Goal: Task Accomplishment & Management: Complete application form

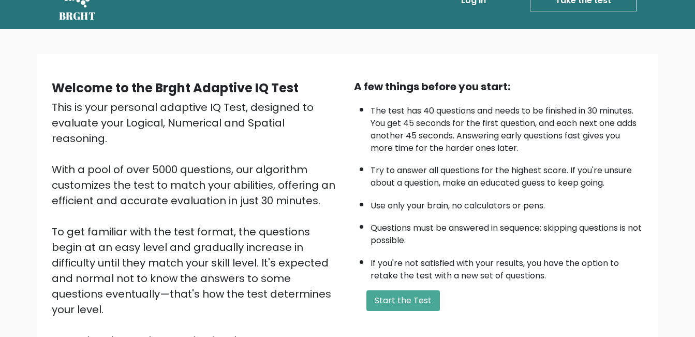
scroll to position [52, 0]
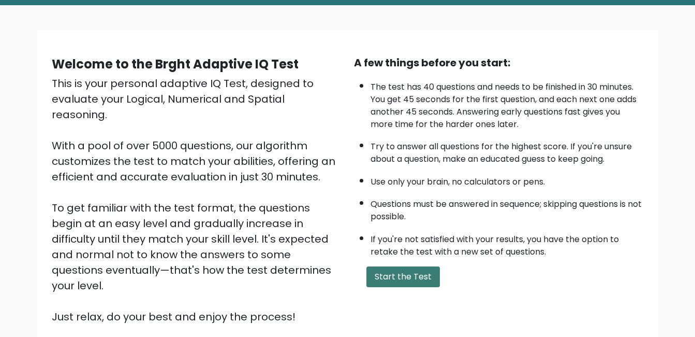
click at [423, 276] on button "Start the Test" at bounding box center [404, 276] width 74 height 21
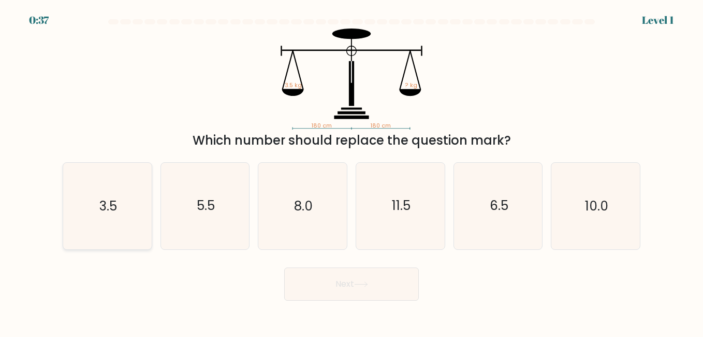
click at [110, 215] on icon "3.5" at bounding box center [107, 206] width 86 height 86
click at [352, 171] on input "a. 3.5" at bounding box center [352, 169] width 1 height 3
radio input "true"
click at [381, 273] on button "Next" at bounding box center [351, 283] width 135 height 33
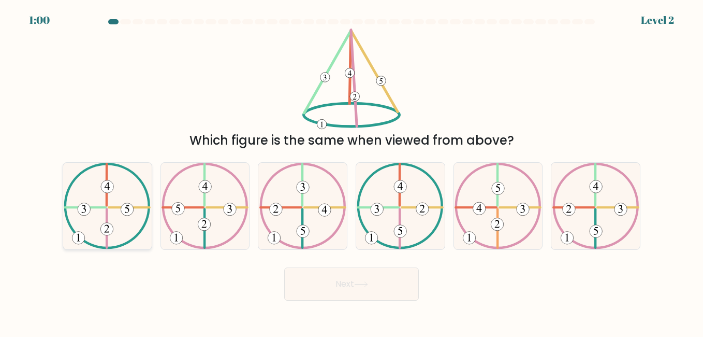
click at [116, 204] on icon at bounding box center [107, 206] width 87 height 86
click at [352, 171] on input "a." at bounding box center [352, 169] width 1 height 3
radio input "true"
click at [381, 285] on button "Next" at bounding box center [351, 283] width 135 height 33
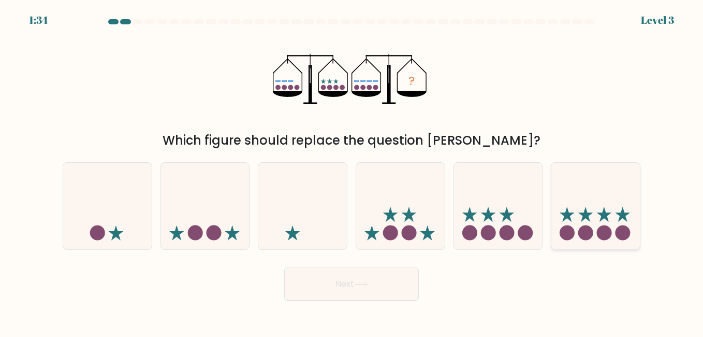
click at [585, 208] on icon at bounding box center [595, 205] width 89 height 73
click at [352, 171] on input "f." at bounding box center [352, 169] width 1 height 3
radio input "true"
click at [304, 279] on button "Next" at bounding box center [351, 283] width 135 height 33
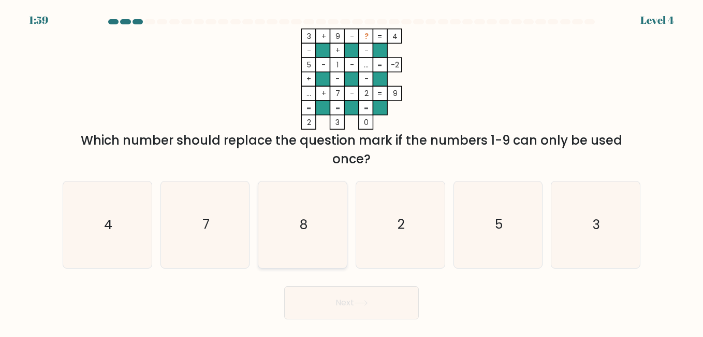
click at [309, 218] on icon "8" at bounding box center [302, 224] width 86 height 86
click at [352, 171] on input "c. 8" at bounding box center [352, 169] width 1 height 3
radio input "true"
click at [326, 302] on button "Next" at bounding box center [351, 302] width 135 height 33
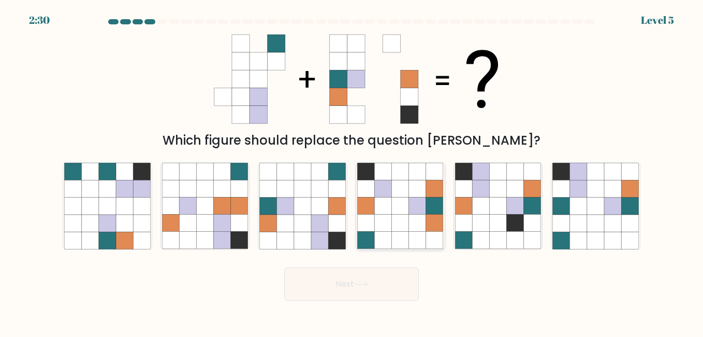
click at [371, 221] on icon at bounding box center [365, 222] width 17 height 17
click at [352, 171] on input "d." at bounding box center [352, 169] width 1 height 3
radio input "true"
click at [364, 288] on button "Next" at bounding box center [351, 283] width 135 height 33
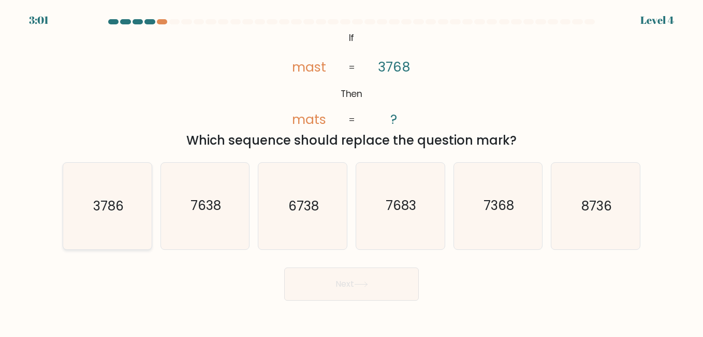
click at [130, 217] on icon "3786" at bounding box center [107, 206] width 86 height 86
click at [352, 171] on input "a. 3786" at bounding box center [352, 169] width 1 height 3
radio input "true"
click at [358, 279] on button "Next" at bounding box center [351, 283] width 135 height 33
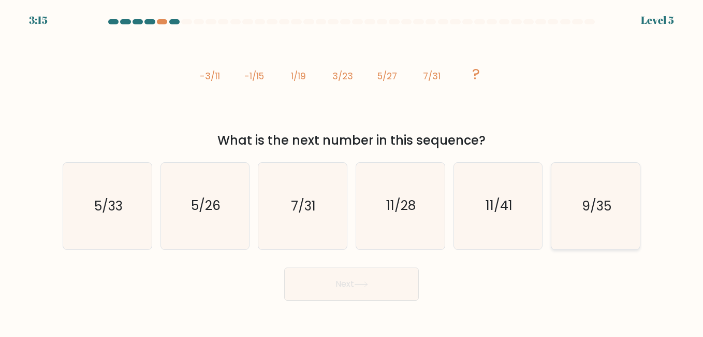
click at [571, 206] on icon "9/35" at bounding box center [595, 206] width 86 height 86
click at [352, 171] on input "f. 9/35" at bounding box center [352, 169] width 1 height 3
radio input "true"
click at [368, 283] on icon at bounding box center [361, 284] width 14 height 6
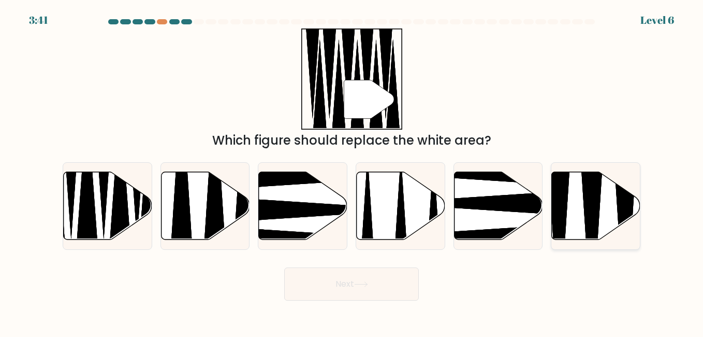
click at [601, 195] on icon at bounding box center [596, 205] width 89 height 68
click at [352, 171] on input "f." at bounding box center [352, 169] width 1 height 3
radio input "true"
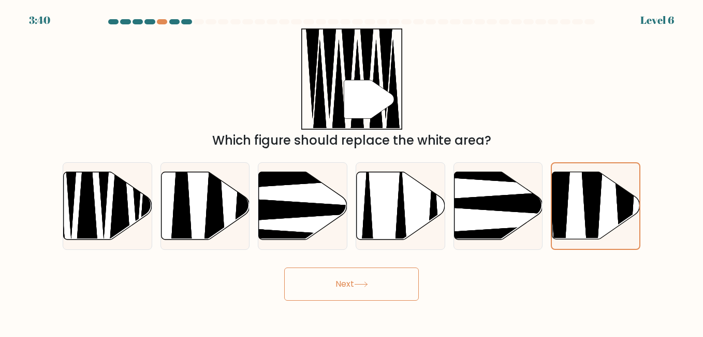
click at [360, 293] on button "Next" at bounding box center [351, 283] width 135 height 33
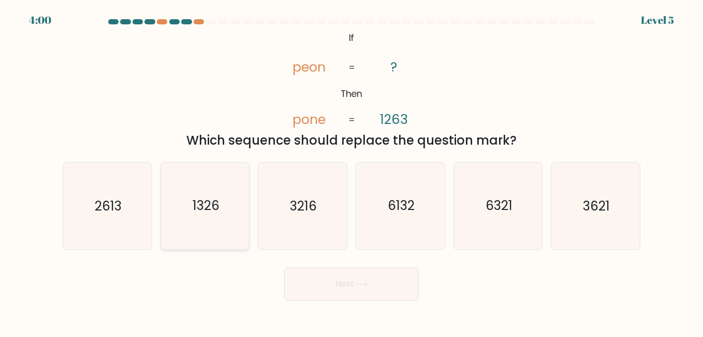
click at [206, 210] on text "1326" at bounding box center [206, 206] width 27 height 18
click at [352, 171] on input "b. 1326" at bounding box center [352, 169] width 1 height 3
radio input "true"
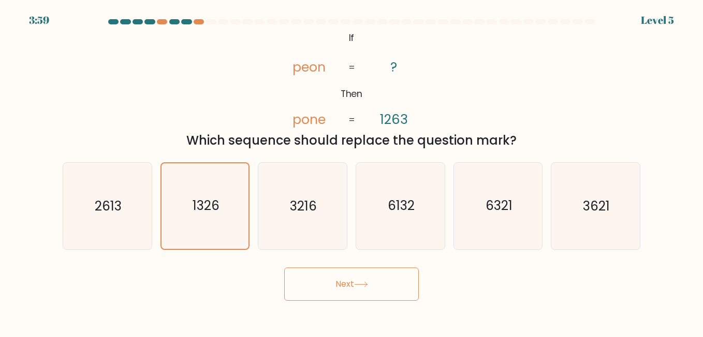
click at [318, 278] on button "Next" at bounding box center [351, 283] width 135 height 33
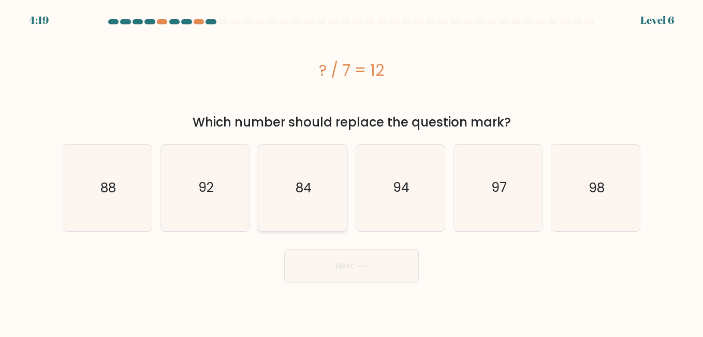
click at [302, 193] on text "84" at bounding box center [304, 188] width 16 height 18
click at [352, 171] on input "c. 84" at bounding box center [352, 169] width 1 height 3
radio input "true"
click at [340, 265] on button "Next" at bounding box center [351, 265] width 135 height 33
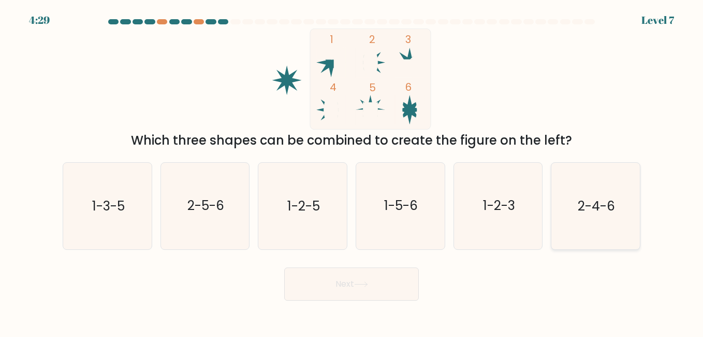
click at [604, 203] on text "2-4-6" at bounding box center [596, 206] width 37 height 18
click at [352, 171] on input "f. 2-4-6" at bounding box center [352, 169] width 1 height 3
radio input "true"
click at [375, 282] on button "Next" at bounding box center [351, 283] width 135 height 33
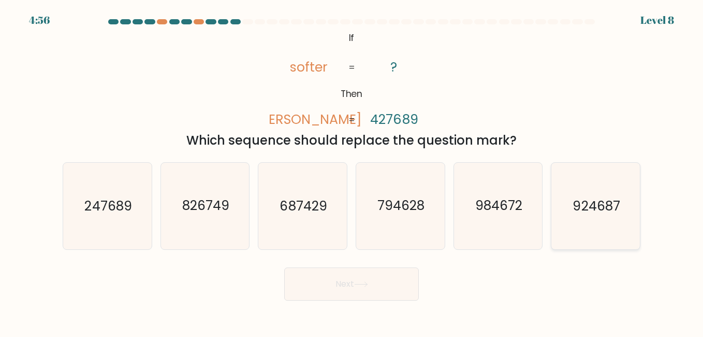
click at [578, 192] on icon "924687" at bounding box center [595, 206] width 86 height 86
click at [352, 171] on input "f. 924687" at bounding box center [352, 169] width 1 height 3
radio input "true"
click at [358, 283] on icon at bounding box center [361, 284] width 14 height 6
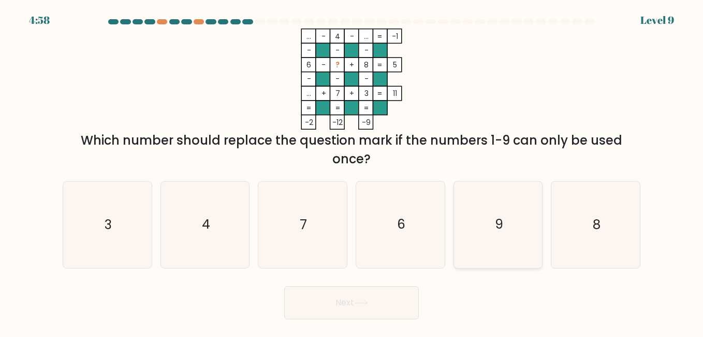
click at [513, 220] on icon "9" at bounding box center [498, 224] width 86 height 86
click at [352, 171] on input "e. 9" at bounding box center [352, 169] width 1 height 3
radio input "true"
click at [376, 312] on button "Next" at bounding box center [351, 302] width 135 height 33
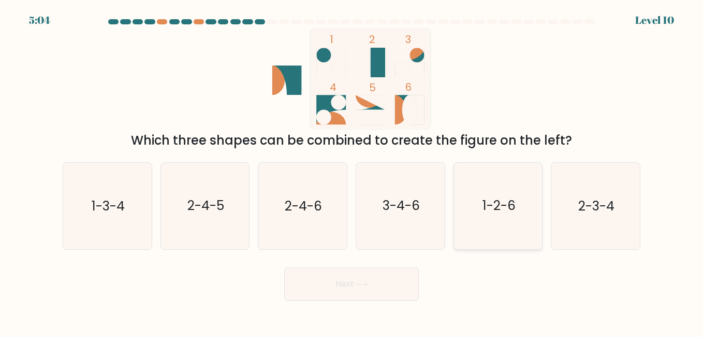
click at [491, 210] on text "1-2-6" at bounding box center [499, 206] width 33 height 18
click at [352, 171] on input "e. 1-2-6" at bounding box center [352, 169] width 1 height 3
radio input "true"
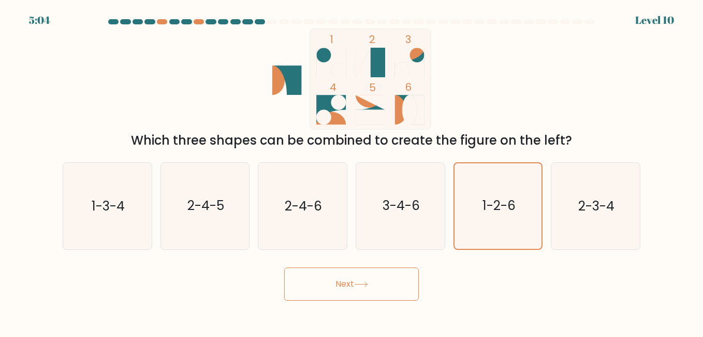
click at [363, 281] on icon at bounding box center [361, 284] width 14 height 6
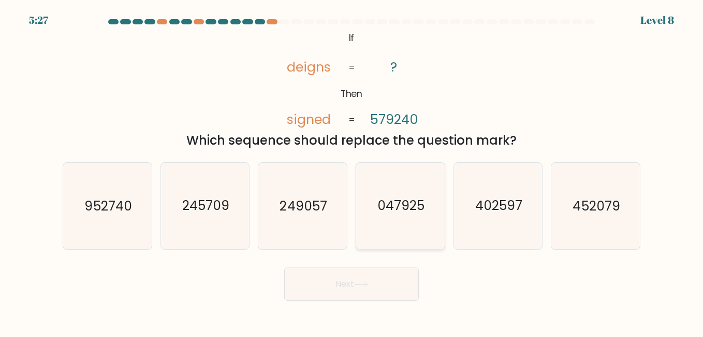
click at [393, 213] on text "047925" at bounding box center [400, 206] width 47 height 18
click at [352, 171] on input "d. 047925" at bounding box center [352, 169] width 1 height 3
radio input "true"
click at [385, 285] on button "Next" at bounding box center [351, 283] width 135 height 33
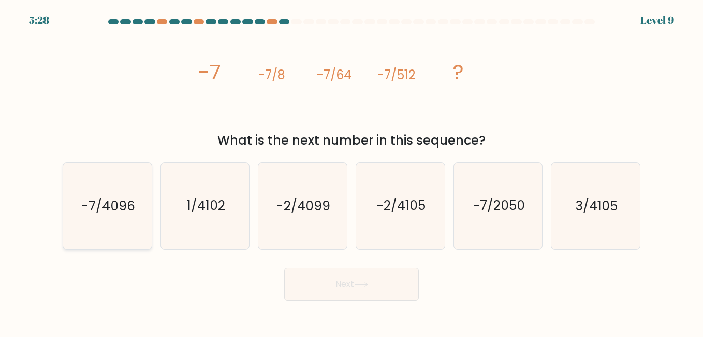
click at [112, 202] on text "-7/4096" at bounding box center [107, 206] width 53 height 18
click at [352, 171] on input "a. -7/4096" at bounding box center [352, 169] width 1 height 3
radio input "true"
click at [328, 294] on button "Next" at bounding box center [351, 283] width 135 height 33
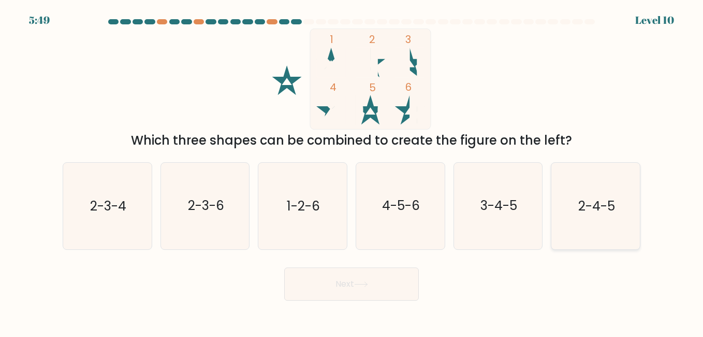
click at [608, 219] on icon "2-4-5" at bounding box center [595, 206] width 86 height 86
click at [352, 171] on input "f. 2-4-5" at bounding box center [352, 169] width 1 height 3
radio input "true"
click at [397, 275] on button "Next" at bounding box center [351, 283] width 135 height 33
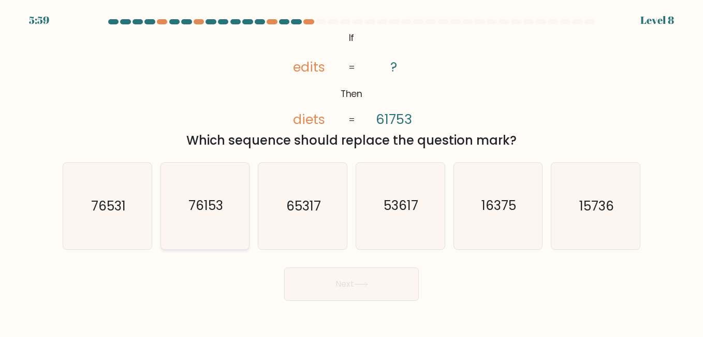
click at [228, 205] on icon "76153" at bounding box center [205, 206] width 86 height 86
click at [352, 171] on input "b. 76153" at bounding box center [352, 169] width 1 height 3
radio input "true"
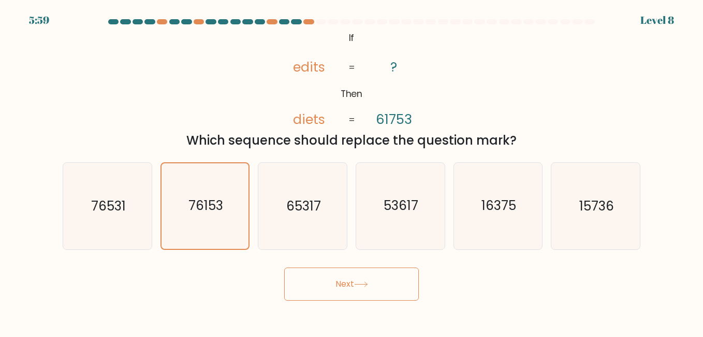
click at [329, 283] on button "Next" at bounding box center [351, 283] width 135 height 33
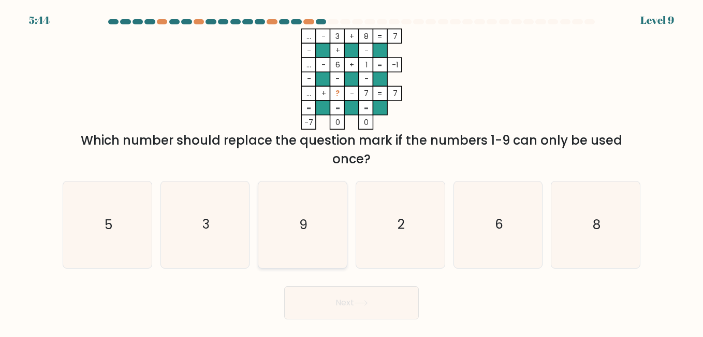
click at [279, 214] on icon "9" at bounding box center [302, 224] width 86 height 86
click at [352, 171] on input "c. 9" at bounding box center [352, 169] width 1 height 3
radio input "true"
click at [322, 292] on button "Next" at bounding box center [351, 302] width 135 height 33
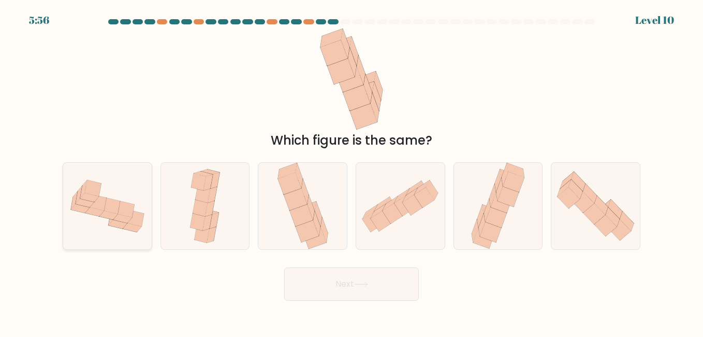
click at [121, 210] on icon at bounding box center [126, 209] width 17 height 16
click at [352, 171] on input "a." at bounding box center [352, 169] width 1 height 3
radio input "true"
click at [316, 288] on button "Next" at bounding box center [351, 283] width 135 height 33
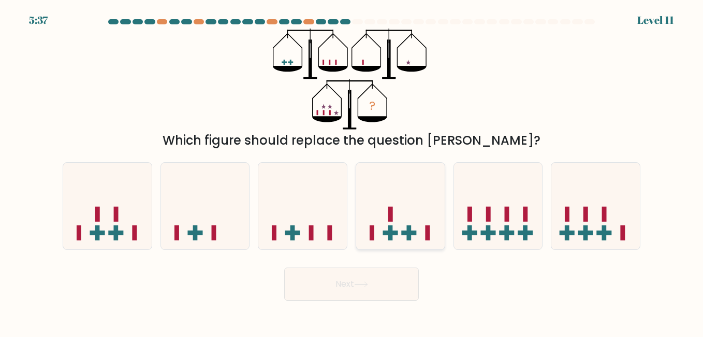
click at [384, 235] on rect at bounding box center [390, 232] width 15 height 5
click at [352, 171] on input "d." at bounding box center [352, 169] width 1 height 3
radio input "true"
click at [384, 299] on button "Next" at bounding box center [351, 283] width 135 height 33
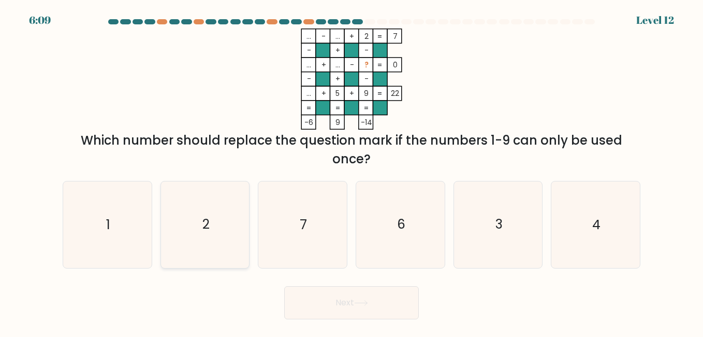
click at [213, 220] on icon "2" at bounding box center [205, 224] width 86 height 86
click at [352, 171] on input "b. 2" at bounding box center [352, 169] width 1 height 3
radio input "true"
click at [344, 311] on button "Next" at bounding box center [351, 302] width 135 height 33
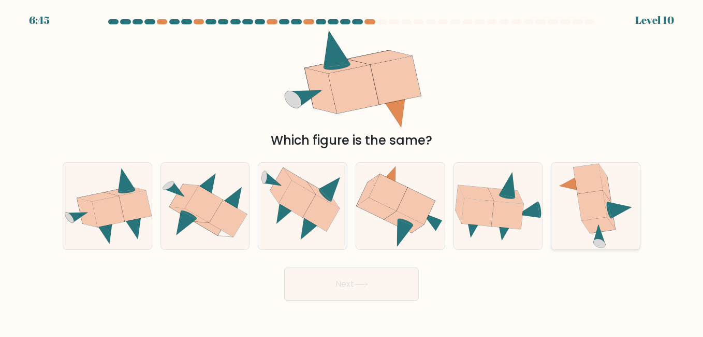
click at [591, 213] on icon at bounding box center [592, 206] width 29 height 30
click at [352, 171] on input "f." at bounding box center [352, 169] width 1 height 3
radio input "true"
click at [340, 280] on button "Next" at bounding box center [351, 283] width 135 height 33
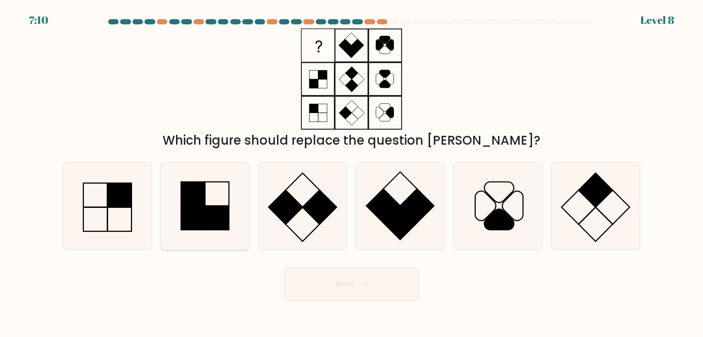
click at [197, 189] on rect at bounding box center [193, 194] width 24 height 24
click at [352, 171] on input "b." at bounding box center [352, 169] width 1 height 3
radio input "true"
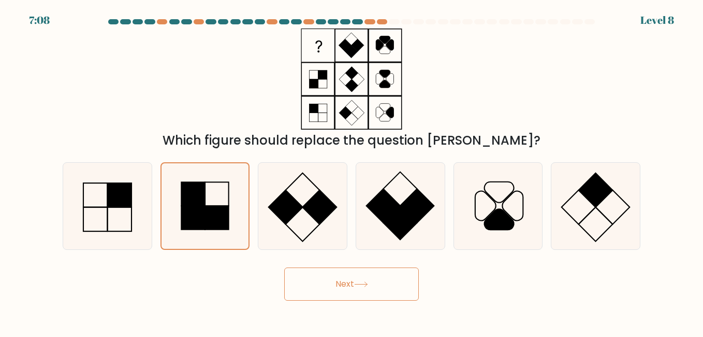
click at [365, 282] on icon at bounding box center [361, 284] width 14 height 6
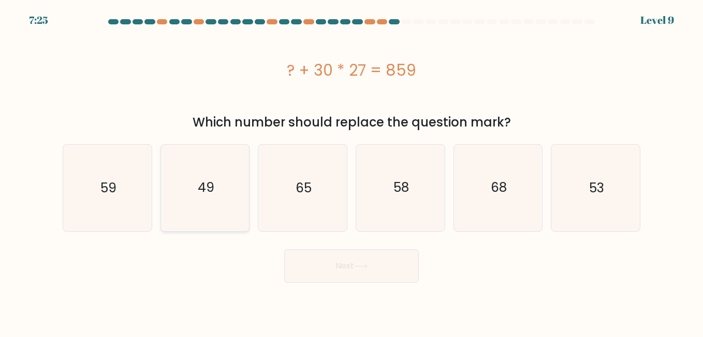
click at [180, 186] on icon "49" at bounding box center [205, 187] width 86 height 86
click at [352, 171] on input "b. 49" at bounding box center [352, 169] width 1 height 3
radio input "true"
click at [317, 267] on button "Next" at bounding box center [351, 265] width 135 height 33
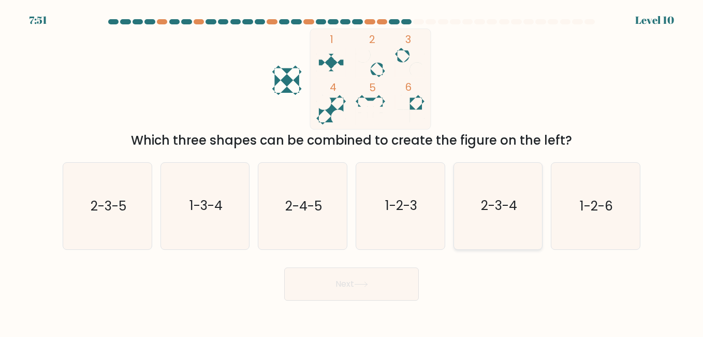
click at [495, 218] on icon "2-3-4" at bounding box center [498, 206] width 86 height 86
click at [352, 171] on input "e. 2-3-4" at bounding box center [352, 169] width 1 height 3
radio input "true"
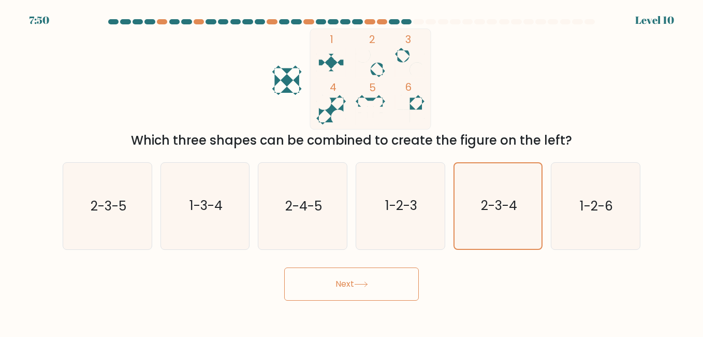
click at [356, 280] on button "Next" at bounding box center [351, 283] width 135 height 33
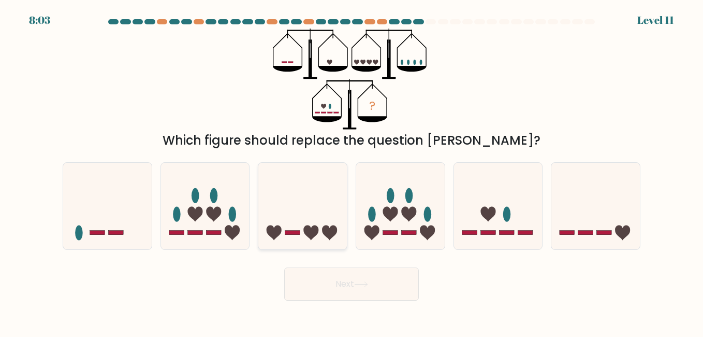
click at [320, 219] on icon at bounding box center [302, 205] width 89 height 73
click at [352, 171] on input "c." at bounding box center [352, 169] width 1 height 3
radio input "true"
click at [330, 294] on button "Next" at bounding box center [351, 283] width 135 height 33
click at [331, 287] on button "Next" at bounding box center [351, 283] width 135 height 33
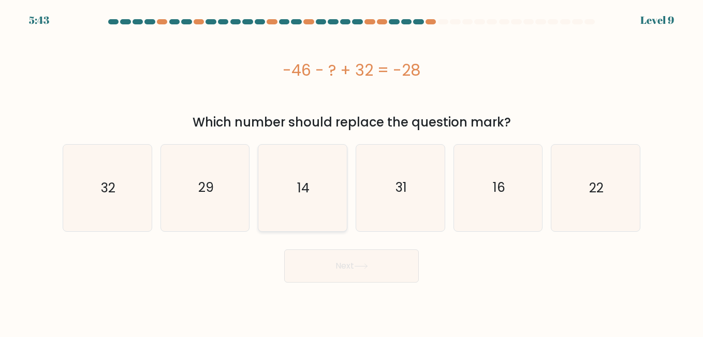
drag, startPoint x: 302, startPoint y: 190, endPoint x: 335, endPoint y: 220, distance: 44.4
click at [302, 190] on text "14" at bounding box center [303, 188] width 12 height 18
click at [352, 171] on input "c. 14" at bounding box center [352, 169] width 1 height 3
radio input "true"
click at [352, 266] on button "Next" at bounding box center [351, 265] width 135 height 33
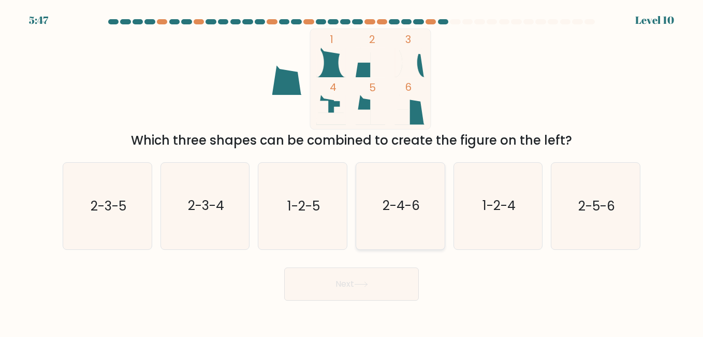
click at [416, 228] on icon "2-4-6" at bounding box center [400, 206] width 86 height 86
click at [352, 171] on input "d. 2-4-6" at bounding box center [352, 169] width 1 height 3
radio input "true"
click at [395, 278] on button "Next" at bounding box center [351, 283] width 135 height 33
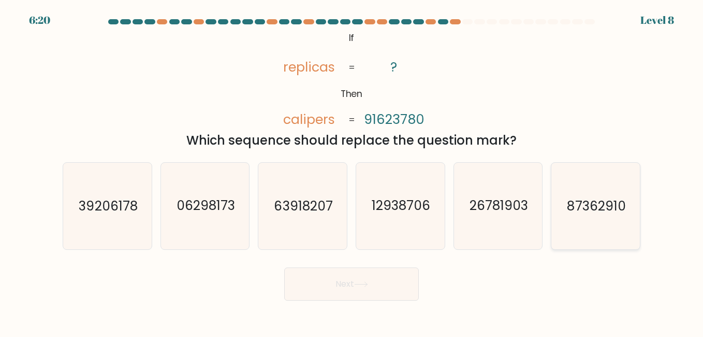
click at [591, 209] on text "87362910" at bounding box center [596, 206] width 59 height 18
click at [352, 171] on input "f. 87362910" at bounding box center [352, 169] width 1 height 3
radio input "true"
click at [372, 278] on button "Next" at bounding box center [351, 283] width 135 height 33
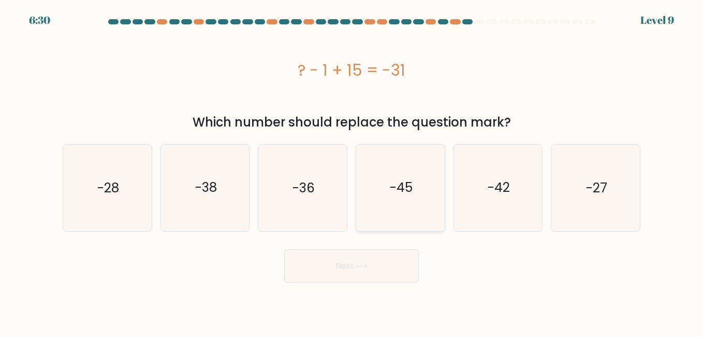
click at [392, 193] on text "-45" at bounding box center [401, 188] width 23 height 18
click at [352, 171] on input "d. -45" at bounding box center [352, 169] width 1 height 3
radio input "true"
click at [385, 268] on button "Next" at bounding box center [351, 265] width 135 height 33
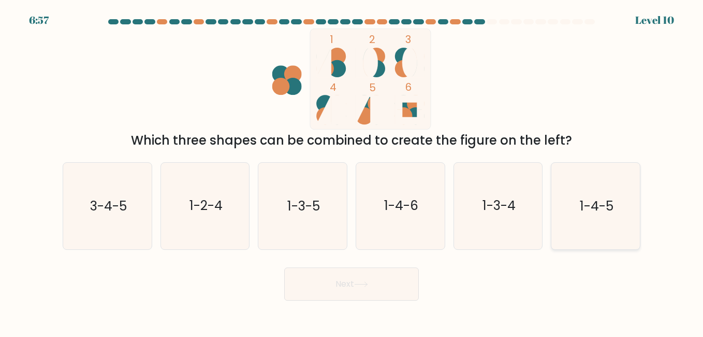
click at [576, 223] on icon "1-4-5" at bounding box center [595, 206] width 86 height 86
click at [352, 171] on input "f. 1-4-5" at bounding box center [352, 169] width 1 height 3
radio input "true"
click at [336, 277] on button "Next" at bounding box center [351, 283] width 135 height 33
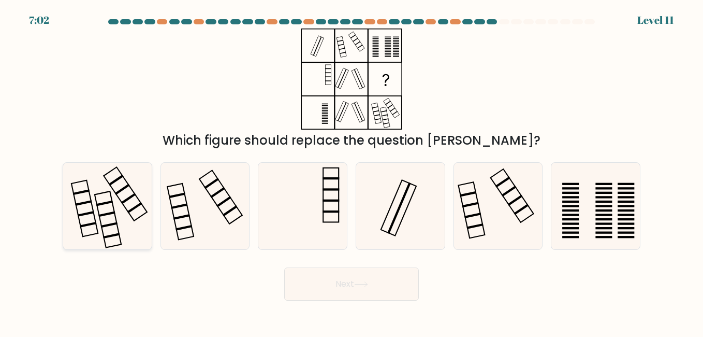
click at [133, 210] on rect at bounding box center [134, 207] width 15 height 11
click at [352, 171] on input "a." at bounding box center [352, 169] width 1 height 3
radio input "true"
click at [399, 280] on button "Next" at bounding box center [351, 283] width 135 height 33
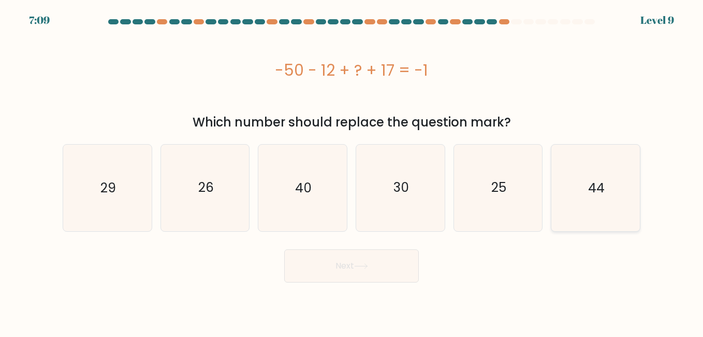
click at [561, 180] on icon "44" at bounding box center [595, 187] width 86 height 86
click at [352, 171] on input "f. 44" at bounding box center [352, 169] width 1 height 3
radio input "true"
click at [538, 281] on div "Next" at bounding box center [351, 263] width 590 height 38
click at [564, 176] on icon "44" at bounding box center [595, 187] width 85 height 85
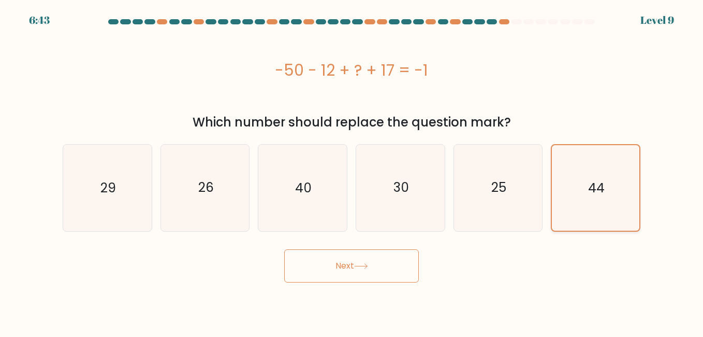
click at [352, 171] on input "f. 44" at bounding box center [352, 169] width 1 height 3
click at [350, 269] on button "Next" at bounding box center [351, 265] width 135 height 33
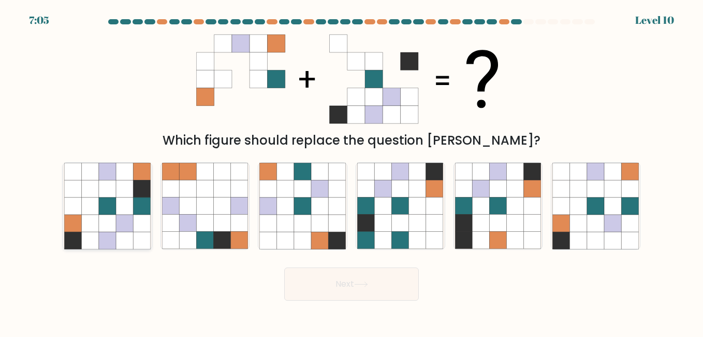
click at [146, 189] on icon at bounding box center [141, 188] width 17 height 17
click at [352, 171] on input "a." at bounding box center [352, 169] width 1 height 3
radio input "true"
click at [316, 284] on button "Next" at bounding box center [351, 283] width 135 height 33
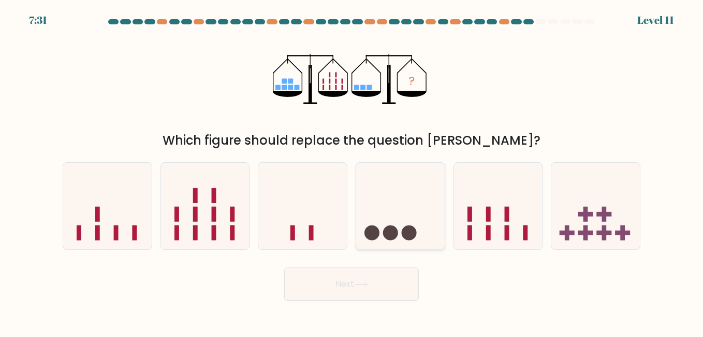
drag, startPoint x: 390, startPoint y: 172, endPoint x: 370, endPoint y: 177, distance: 21.3
click at [389, 177] on icon at bounding box center [400, 205] width 89 height 73
click at [352, 171] on input "d." at bounding box center [352, 169] width 1 height 3
radio input "true"
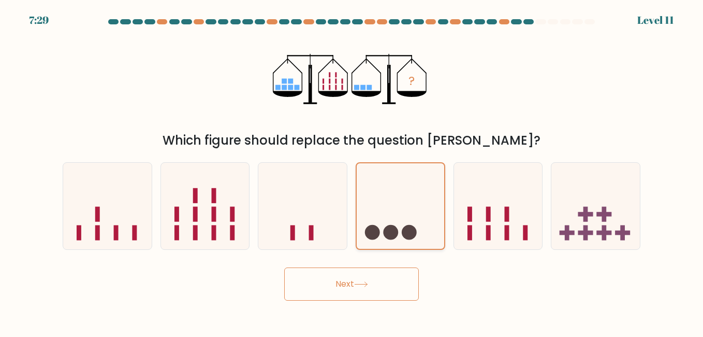
click at [376, 207] on icon at bounding box center [400, 205] width 87 height 72
click at [352, 171] on input "d." at bounding box center [352, 169] width 1 height 3
click at [136, 221] on icon at bounding box center [107, 205] width 89 height 73
click at [352, 171] on input "a." at bounding box center [352, 169] width 1 height 3
radio input "true"
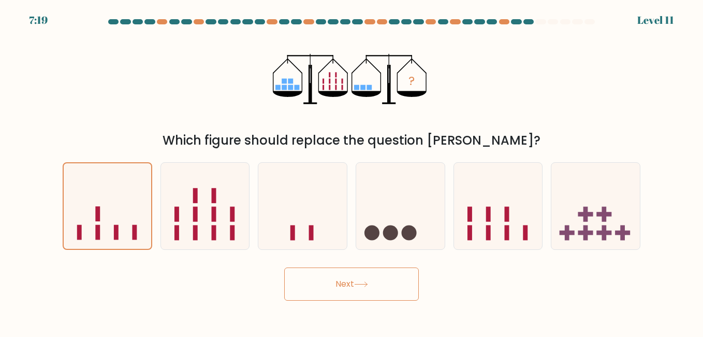
click at [328, 290] on button "Next" at bounding box center [351, 283] width 135 height 33
click at [328, 281] on button "Next" at bounding box center [351, 283] width 135 height 33
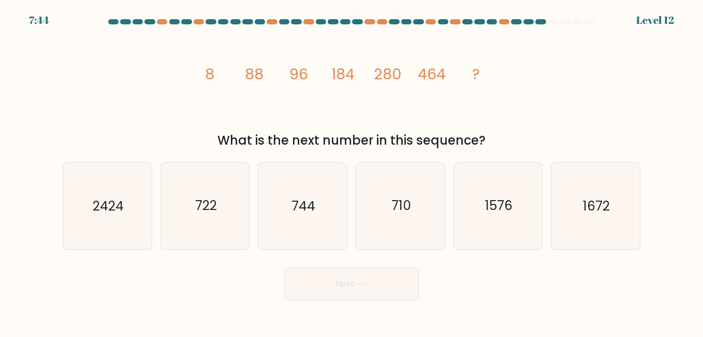
click at [628, 66] on div "image/svg+xml 8 88 96 184 280 464 ? What is the next number in this sequence?" at bounding box center [351, 88] width 590 height 121
click at [221, 205] on icon "722" at bounding box center [205, 206] width 86 height 86
click at [352, 171] on input "b. 722" at bounding box center [352, 169] width 1 height 3
radio input "true"
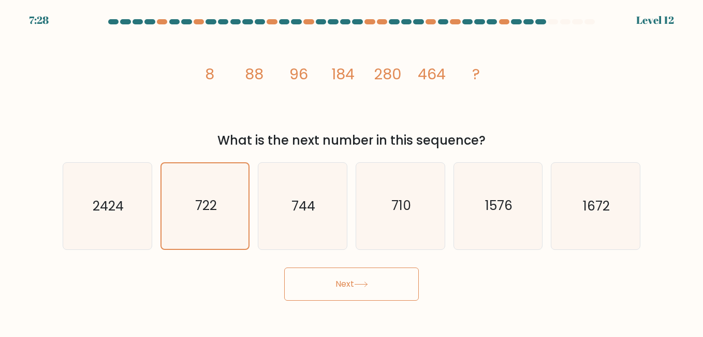
click at [342, 287] on button "Next" at bounding box center [351, 283] width 135 height 33
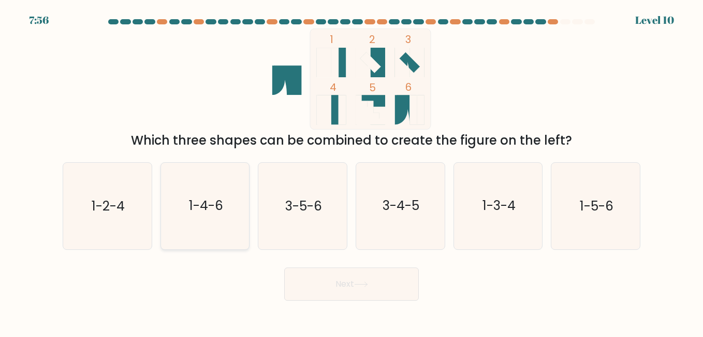
click at [227, 189] on icon "1-4-6" at bounding box center [205, 206] width 86 height 86
click at [352, 171] on input "b. 1-4-6" at bounding box center [352, 169] width 1 height 3
radio input "true"
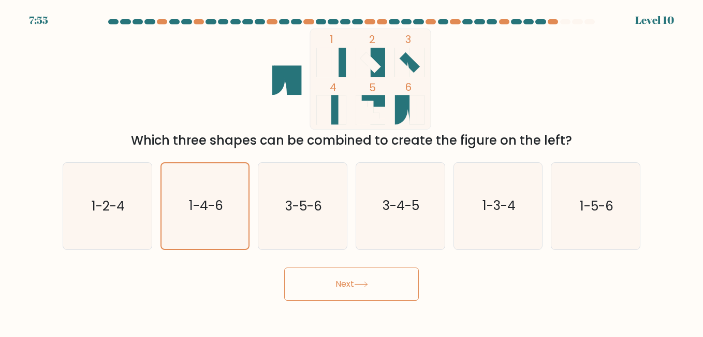
click at [345, 279] on button "Next" at bounding box center [351, 283] width 135 height 33
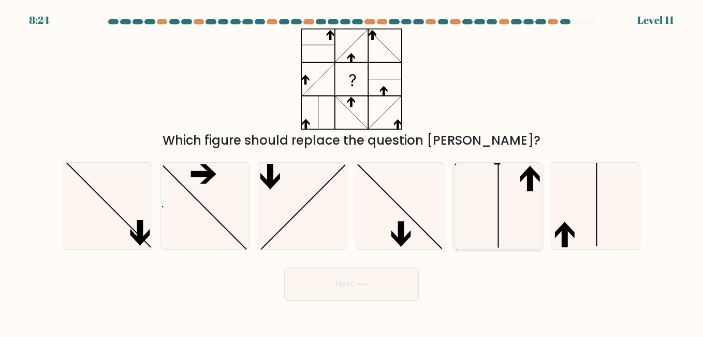
click at [520, 189] on icon at bounding box center [498, 206] width 86 height 86
click at [352, 171] on input "e." at bounding box center [352, 169] width 1 height 3
radio input "true"
click at [361, 289] on button "Next" at bounding box center [351, 283] width 135 height 33
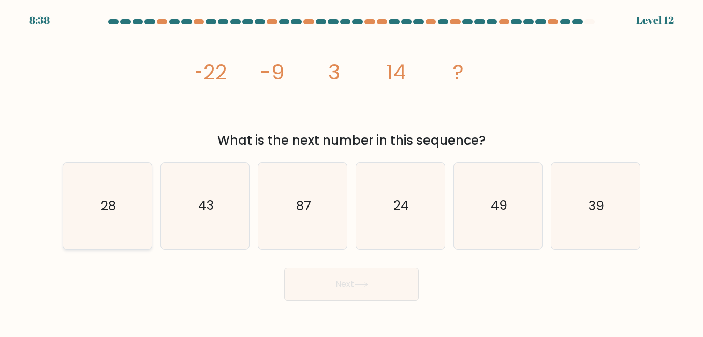
click at [102, 212] on text "28" at bounding box center [107, 206] width 15 height 18
click at [352, 171] on input "a. 28" at bounding box center [352, 169] width 1 height 3
radio input "true"
click at [347, 289] on button "Next" at bounding box center [351, 283] width 135 height 33
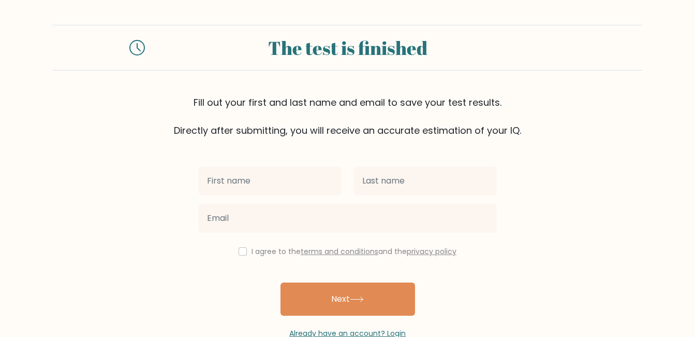
click at [328, 171] on input "text" at bounding box center [270, 180] width 143 height 29
type input "Jenny"
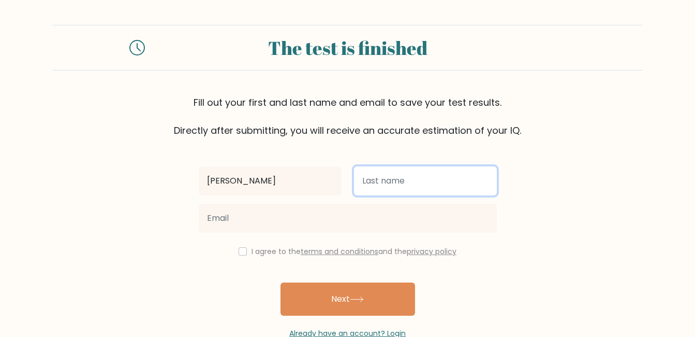
click at [377, 186] on input "text" at bounding box center [425, 180] width 143 height 29
type input "Sohitado"
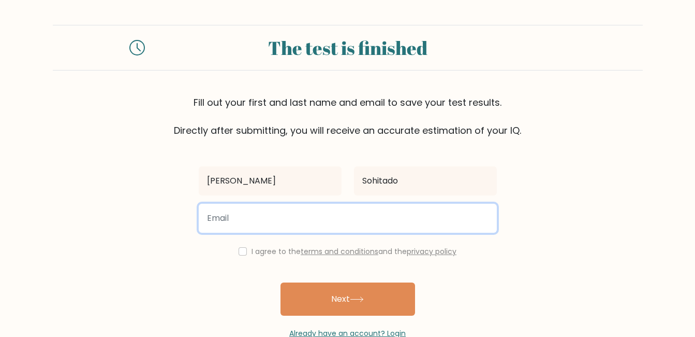
click at [370, 215] on input "email" at bounding box center [348, 217] width 298 height 29
type input "jennysohitado45@gmail.com"
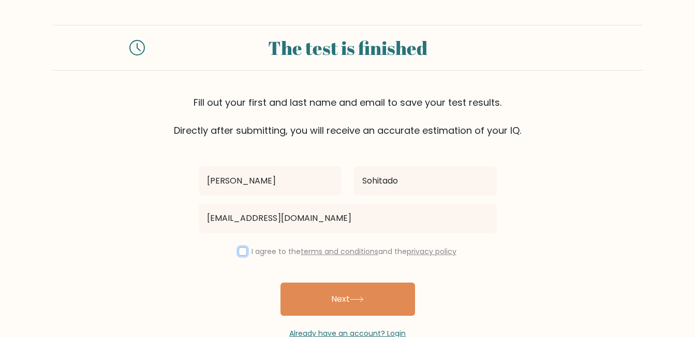
click at [240, 251] on input "checkbox" at bounding box center [243, 251] width 8 height 8
checkbox input "true"
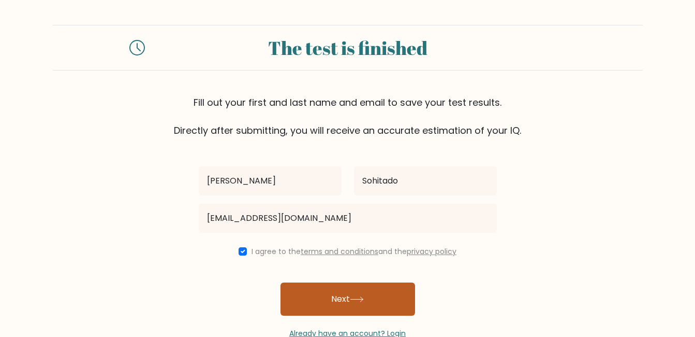
click at [335, 296] on button "Next" at bounding box center [348, 298] width 135 height 33
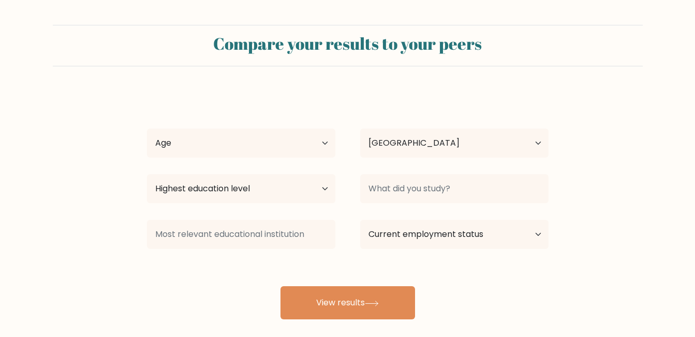
select select "PH"
click at [290, 148] on select "Age Under 18 years old 18-24 years old 25-34 years old 35-44 years old 45-54 ye…" at bounding box center [241, 142] width 188 height 29
select select "25_34"
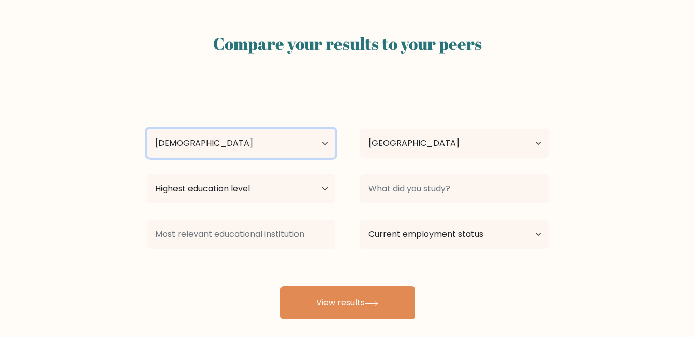
click at [147, 128] on select "Age Under 18 years old 18-24 years old 25-34 years old 35-44 years old 45-54 ye…" at bounding box center [241, 142] width 188 height 29
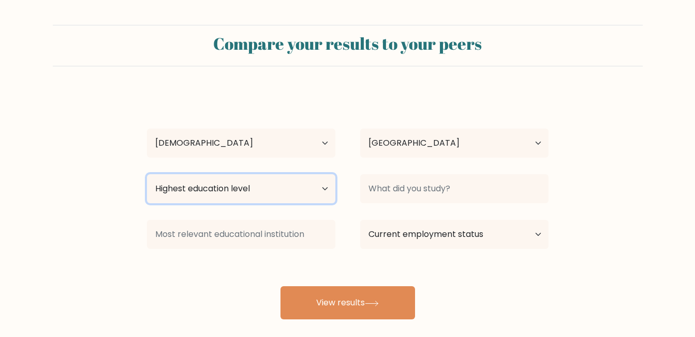
click at [240, 190] on select "Highest education level No schooling Primary Lower Secondary Upper Secondary Oc…" at bounding box center [241, 188] width 188 height 29
select select "bachelors_degree"
click at [147, 174] on select "Highest education level No schooling Primary Lower Secondary Upper Secondary Oc…" at bounding box center [241, 188] width 188 height 29
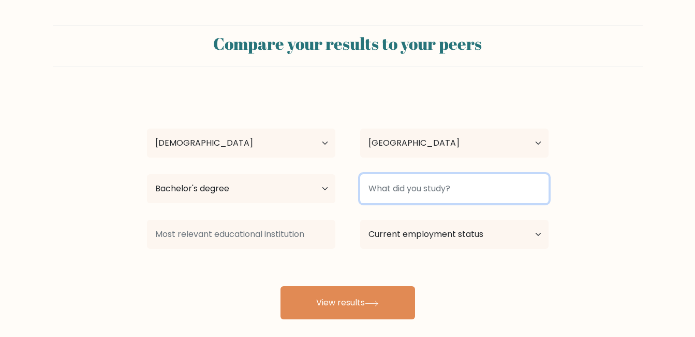
click at [449, 187] on input at bounding box center [454, 188] width 188 height 29
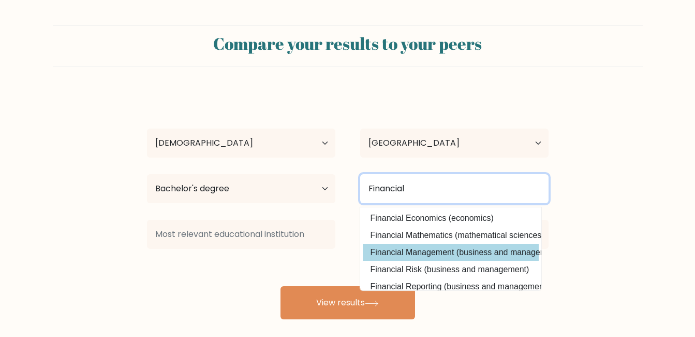
type input "Financial"
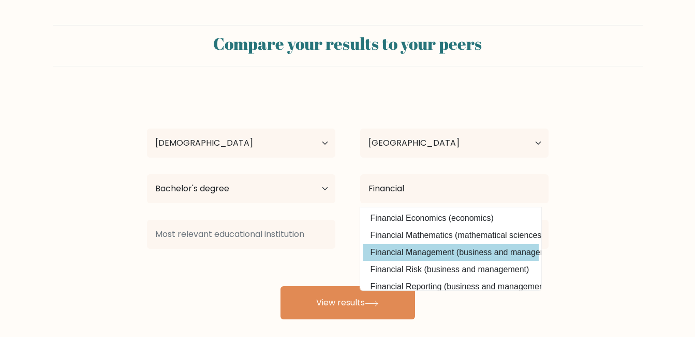
click at [504, 253] on div "Jenny Sohitado Age Under 18 years old 18-24 years old 25-34 years old 35-44 yea…" at bounding box center [348, 205] width 414 height 228
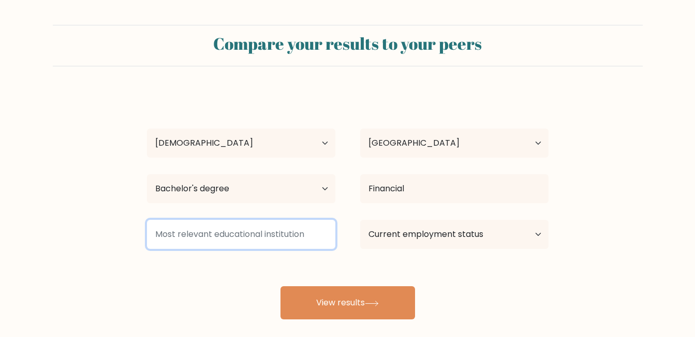
click at [232, 231] on input at bounding box center [241, 234] width 188 height 29
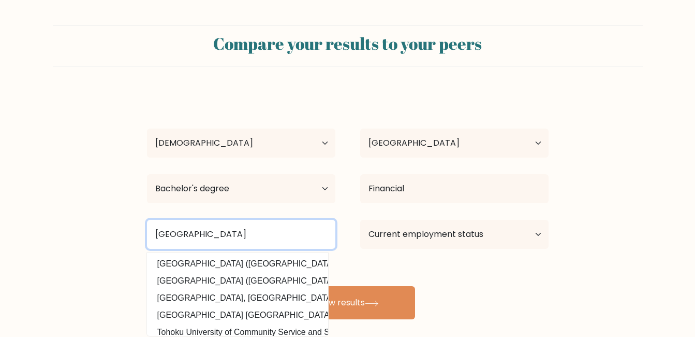
type input "Consolacion Community College"
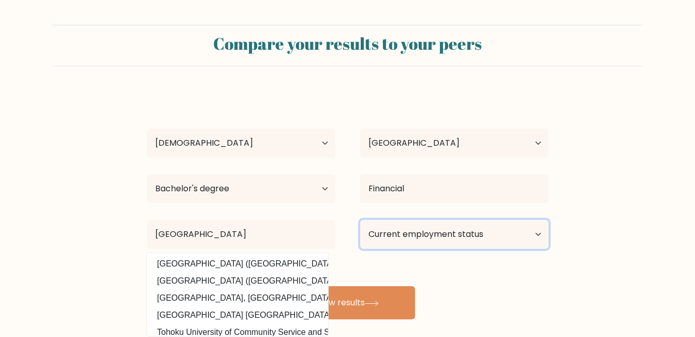
click at [501, 237] on select "Current employment status Employed Student Retired Other / prefer not to answer" at bounding box center [454, 234] width 188 height 29
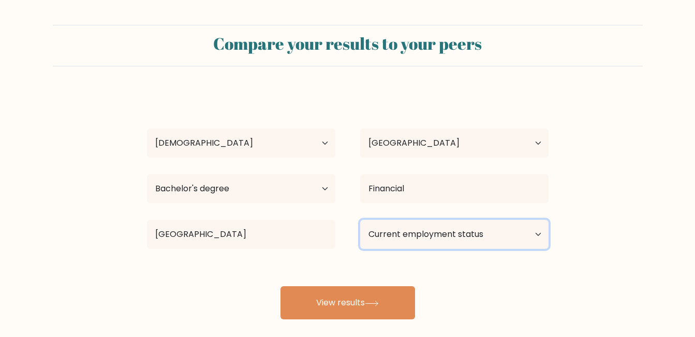
select select "other"
click at [360, 220] on select "Current employment status Employed Student Retired Other / prefer not to answer" at bounding box center [454, 234] width 188 height 29
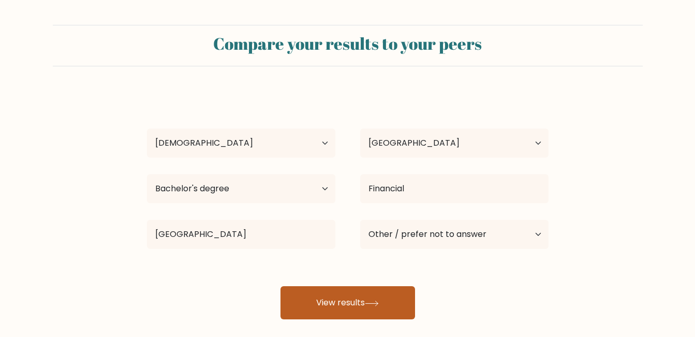
click at [382, 306] on button "View results" at bounding box center [348, 302] width 135 height 33
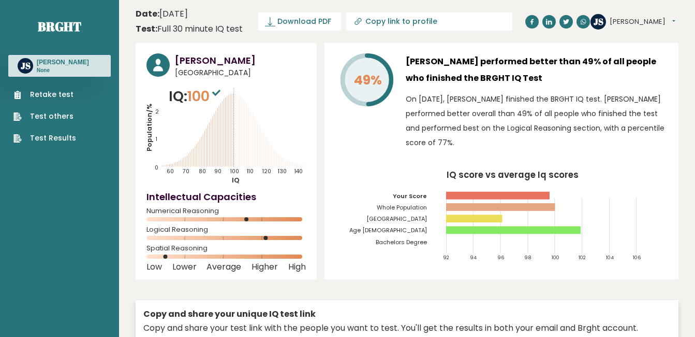
click at [439, 24] on input "Copy link to profile" at bounding box center [436, 21] width 141 height 8
type input "[URL][DOMAIN_NAME][PERSON_NAME]"
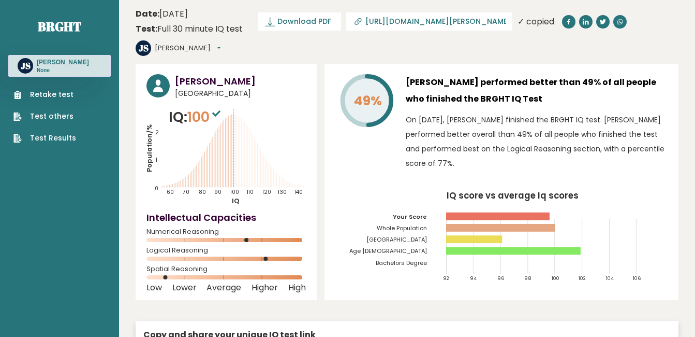
drag, startPoint x: 439, startPoint y: 24, endPoint x: 381, endPoint y: 87, distance: 85.4
click at [381, 92] on tspan "49%" at bounding box center [368, 101] width 28 height 18
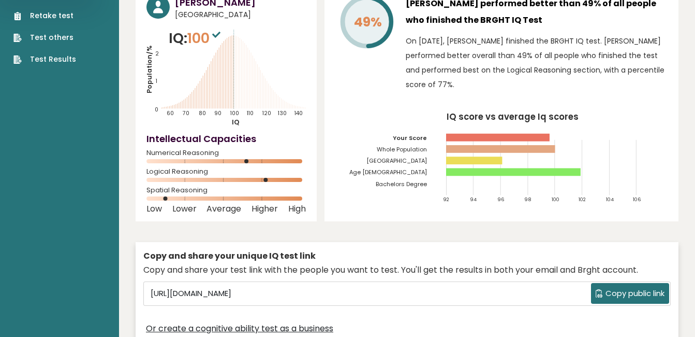
scroll to position [104, 0]
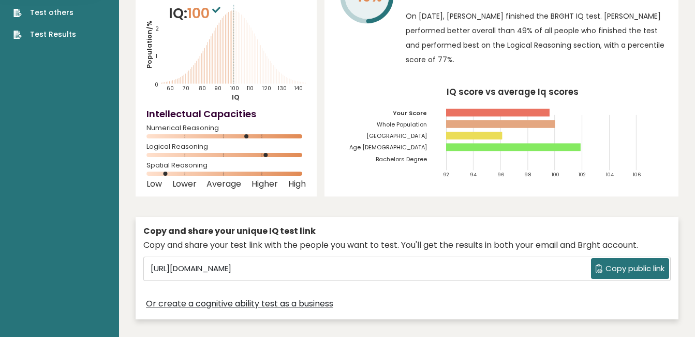
click at [632, 262] on span "Copy public link" at bounding box center [635, 268] width 59 height 12
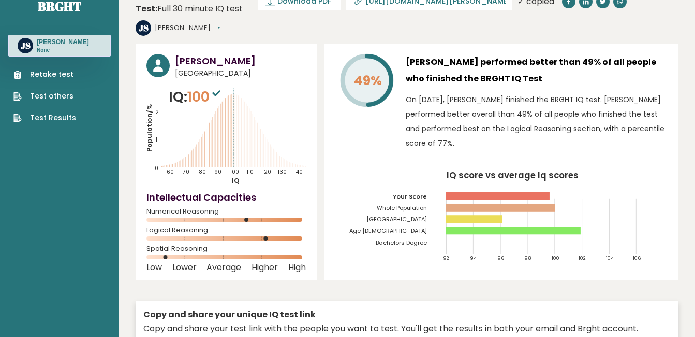
scroll to position [0, 0]
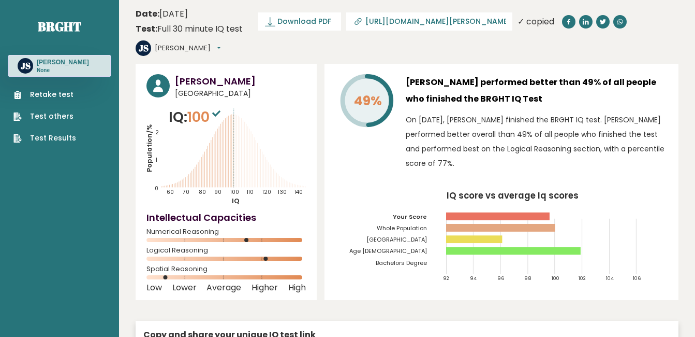
click at [294, 25] on span "Download PDF" at bounding box center [305, 21] width 54 height 11
